Goal: Information Seeking & Learning: Learn about a topic

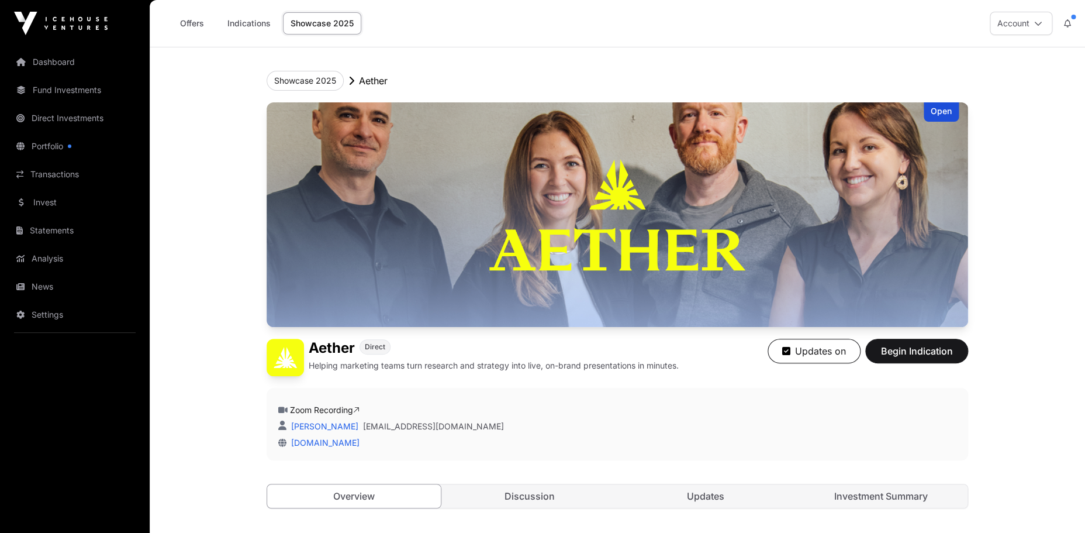
click at [333, 29] on link "Showcase 2025" at bounding box center [322, 23] width 78 height 22
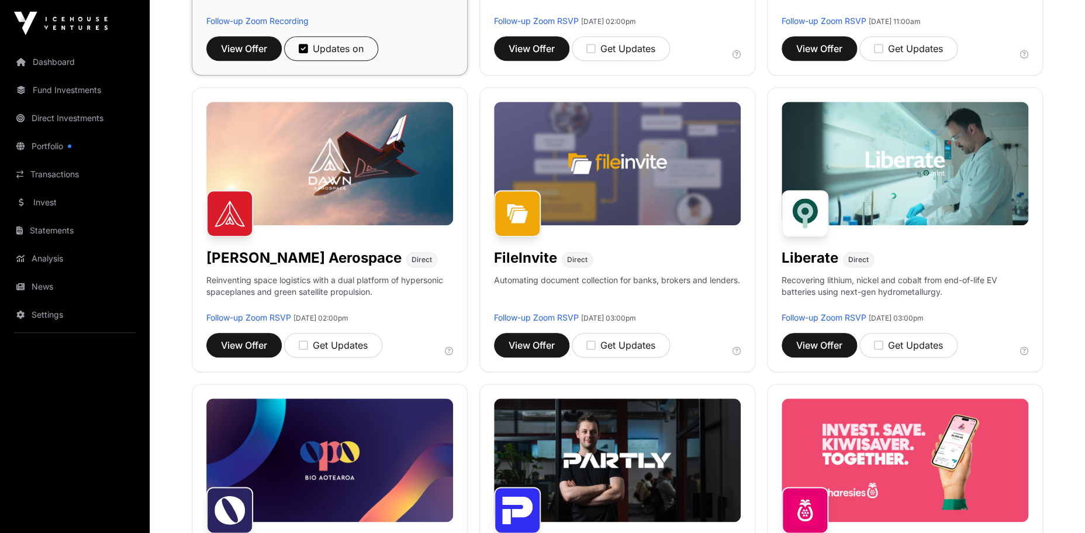
scroll to position [430, 0]
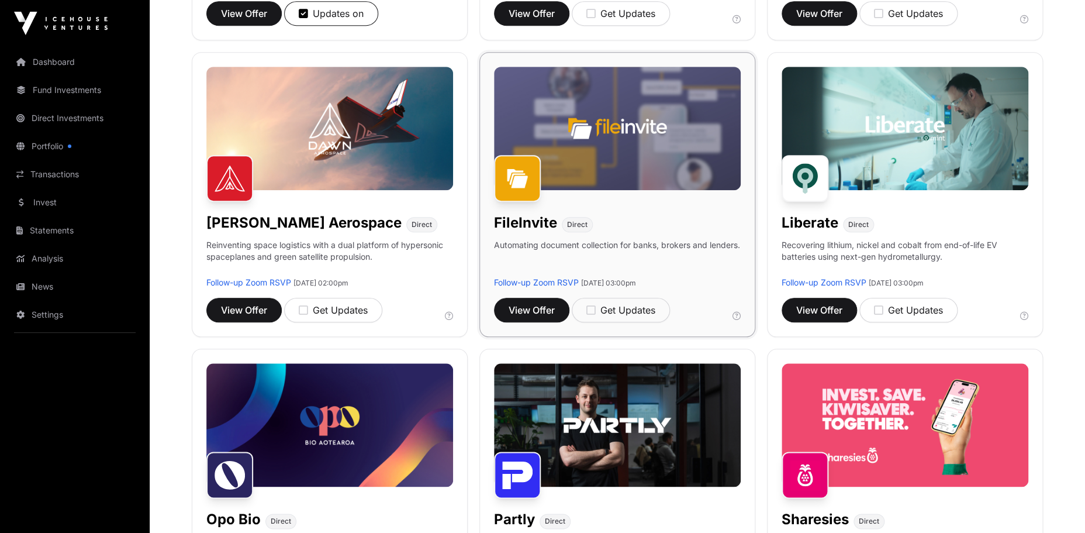
click at [600, 160] on img at bounding box center [617, 128] width 247 height 123
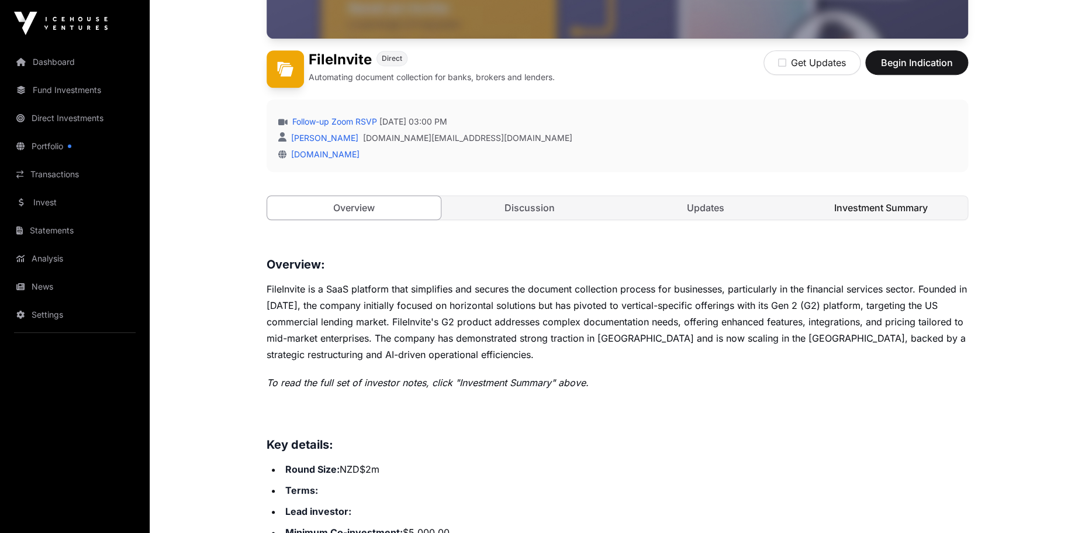
scroll to position [279, 0]
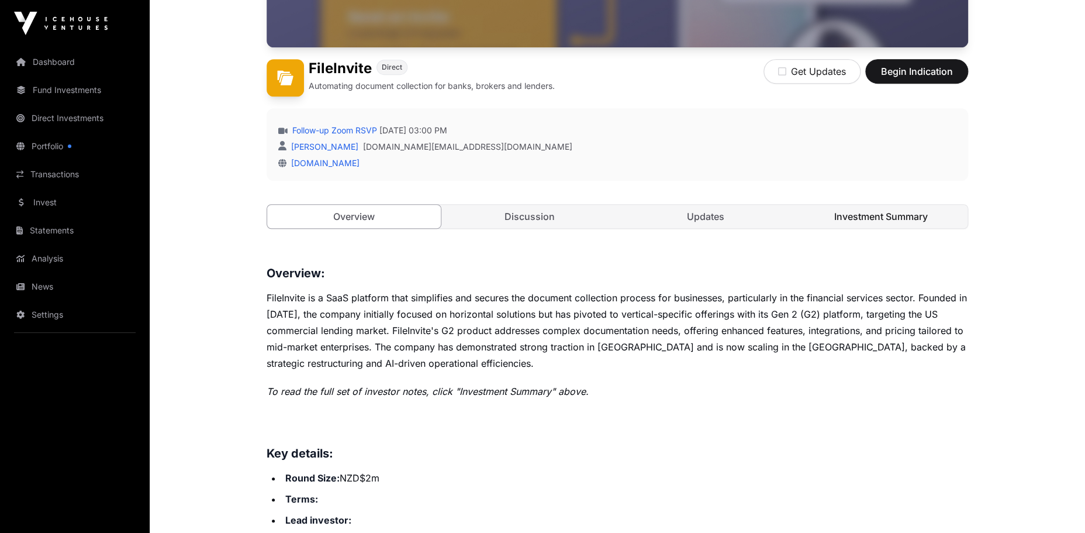
click at [903, 222] on link "Investment Summary" at bounding box center [882, 216] width 174 height 23
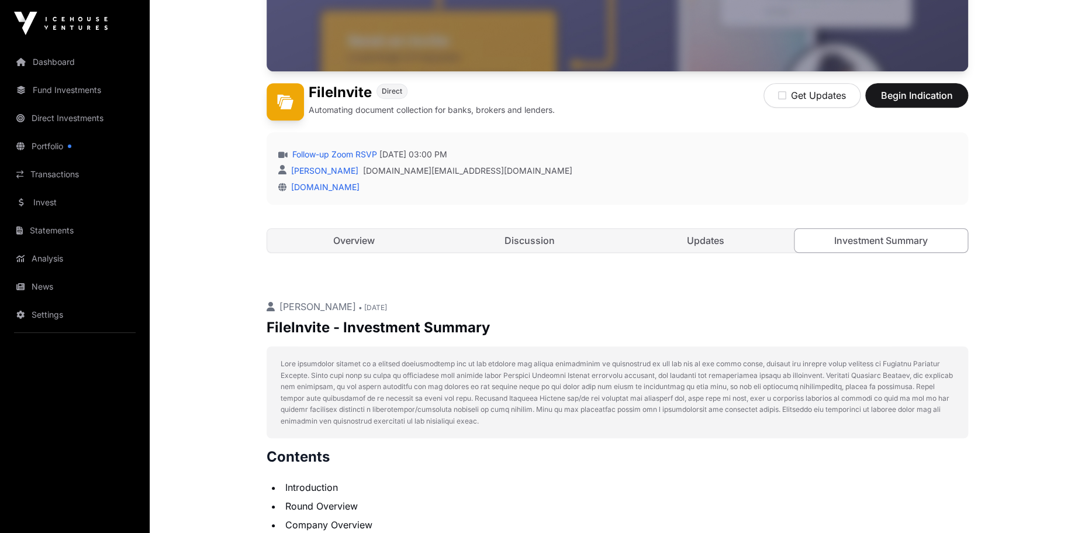
scroll to position [277, 0]
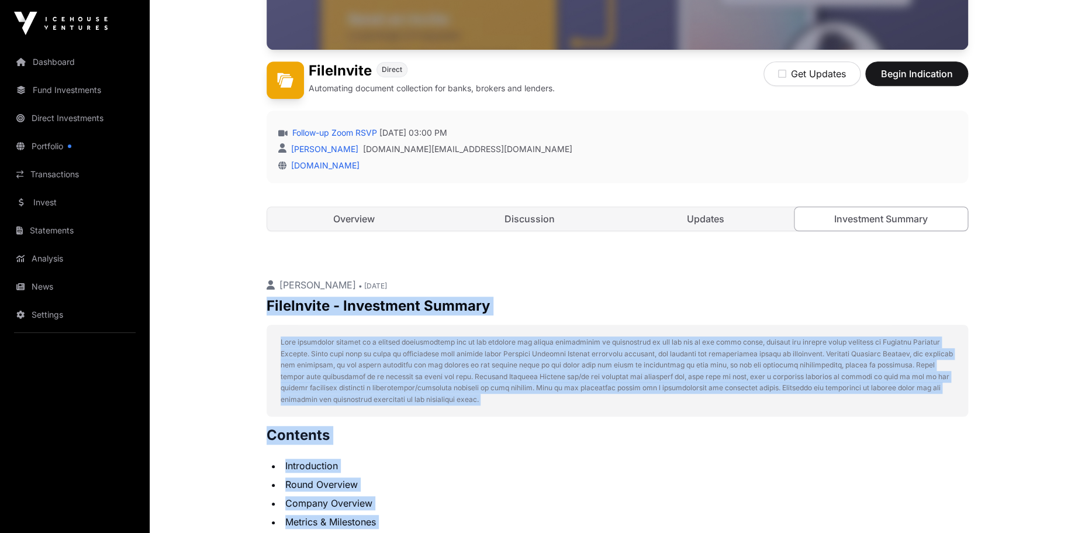
drag, startPoint x: 922, startPoint y: 348, endPoint x: 244, endPoint y: 301, distance: 679.9
copy div "FileInvite - Investment Summary This investment summary is a private communicat…"
